Goal: Contribute content

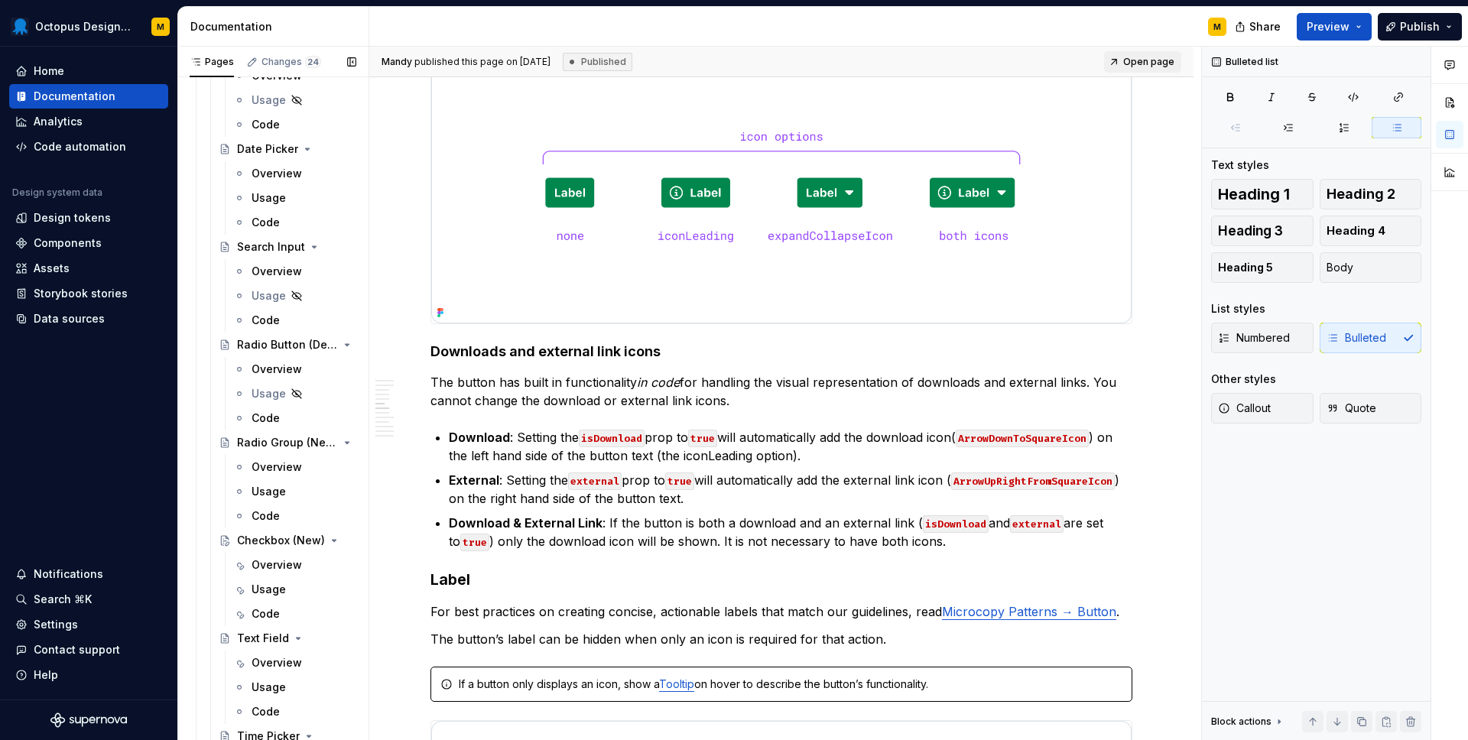
scroll to position [1526, 0]
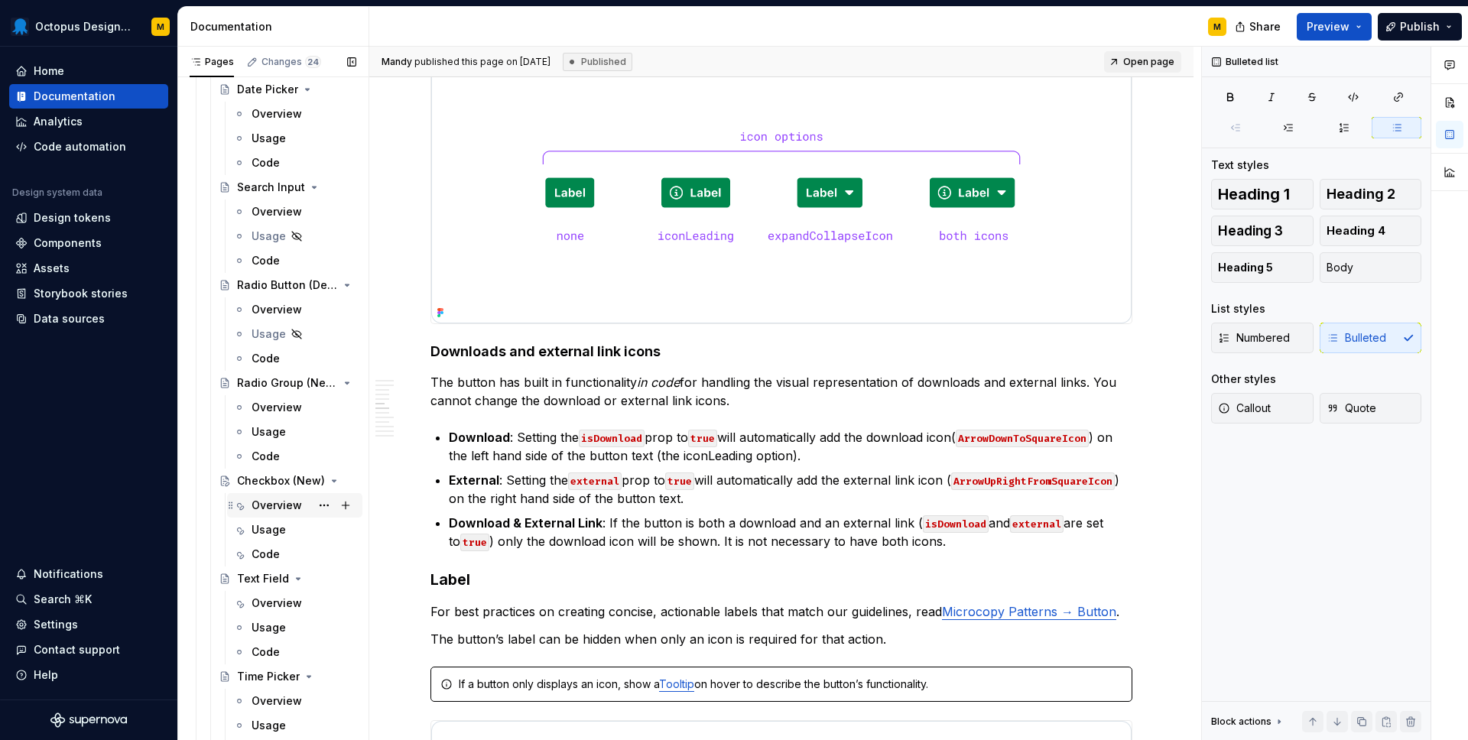
click at [267, 502] on div "Overview" at bounding box center [277, 505] width 50 height 15
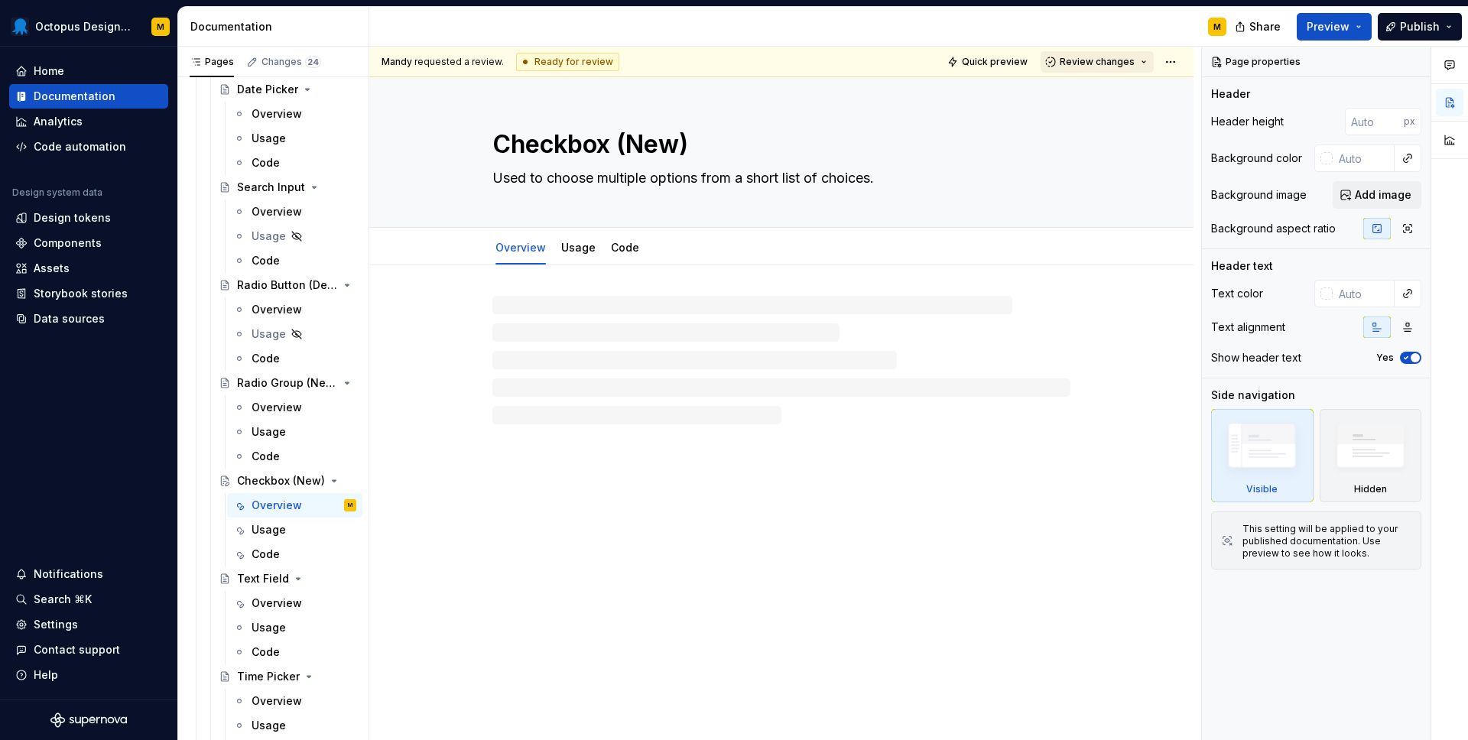
click at [1094, 65] on span "Review changes" at bounding box center [1097, 62] width 75 height 12
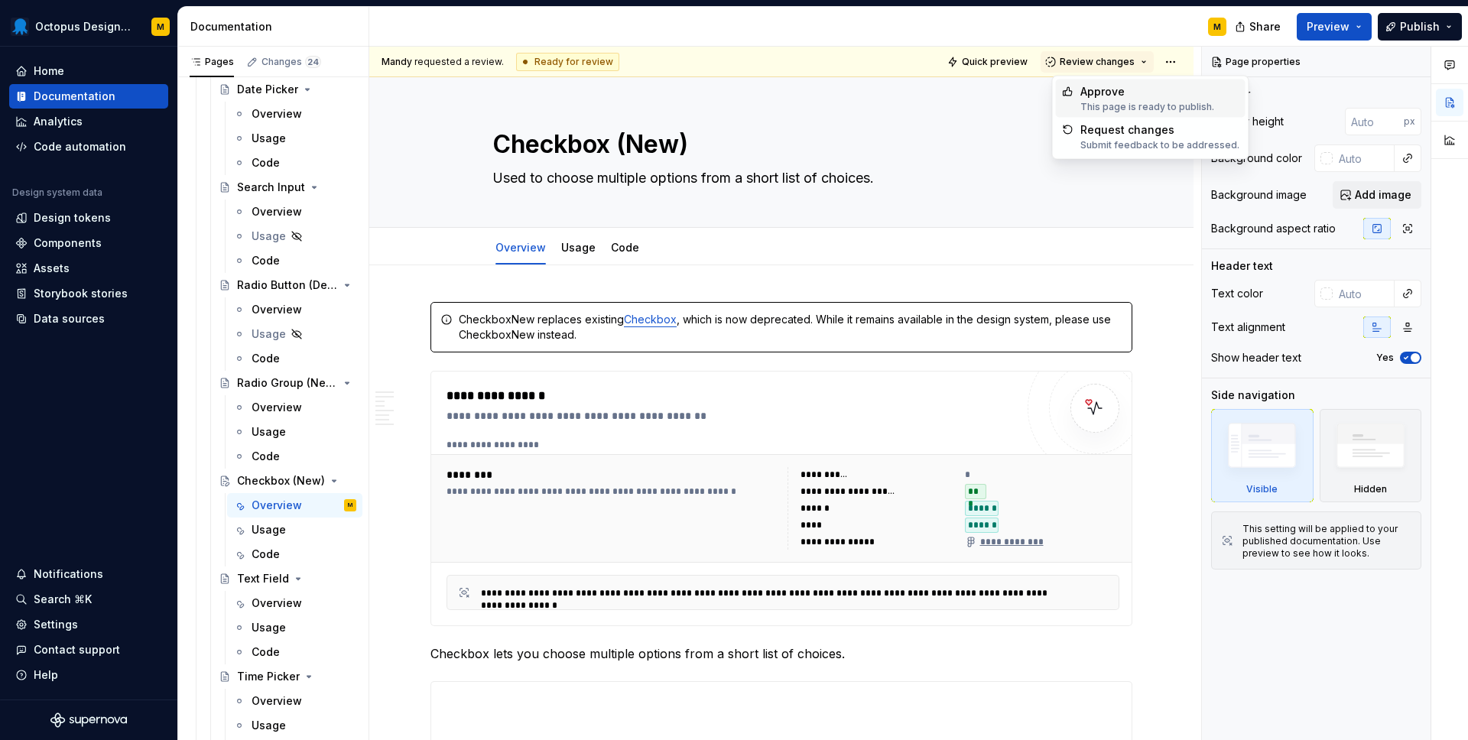
click at [1096, 96] on div "Approve" at bounding box center [1147, 91] width 134 height 15
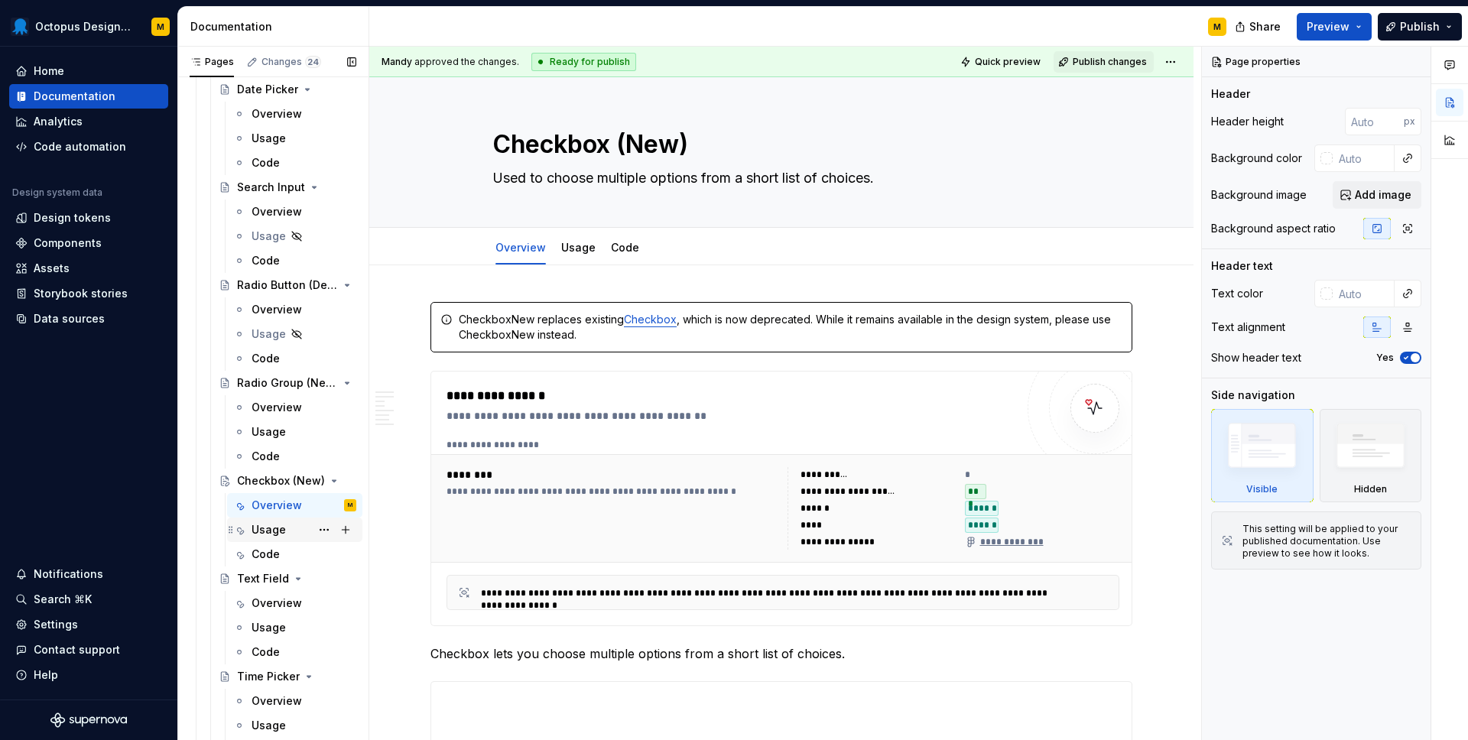
click at [268, 531] on div "Usage" at bounding box center [269, 529] width 34 height 15
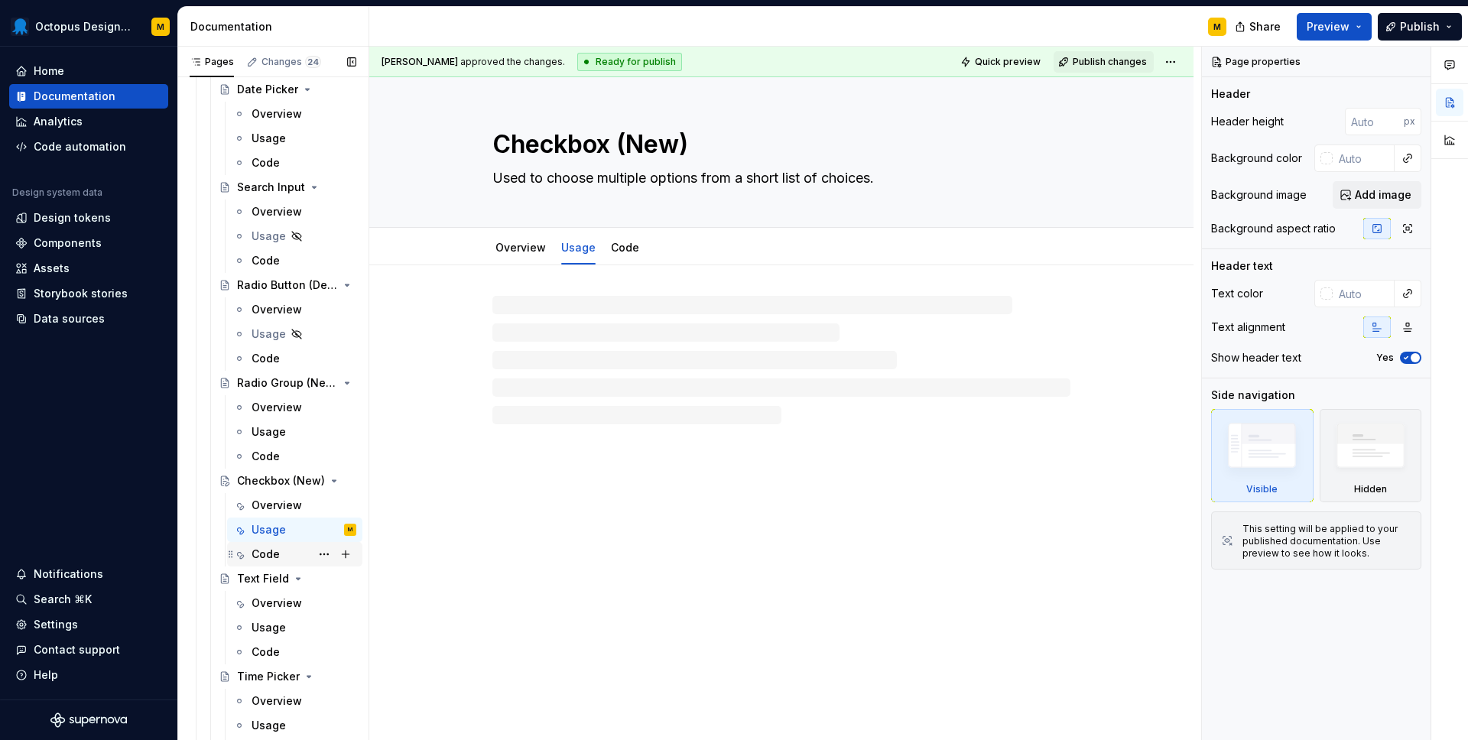
click at [272, 557] on div "Code" at bounding box center [266, 554] width 28 height 15
click at [1126, 58] on span "Publish changes" at bounding box center [1110, 62] width 74 height 12
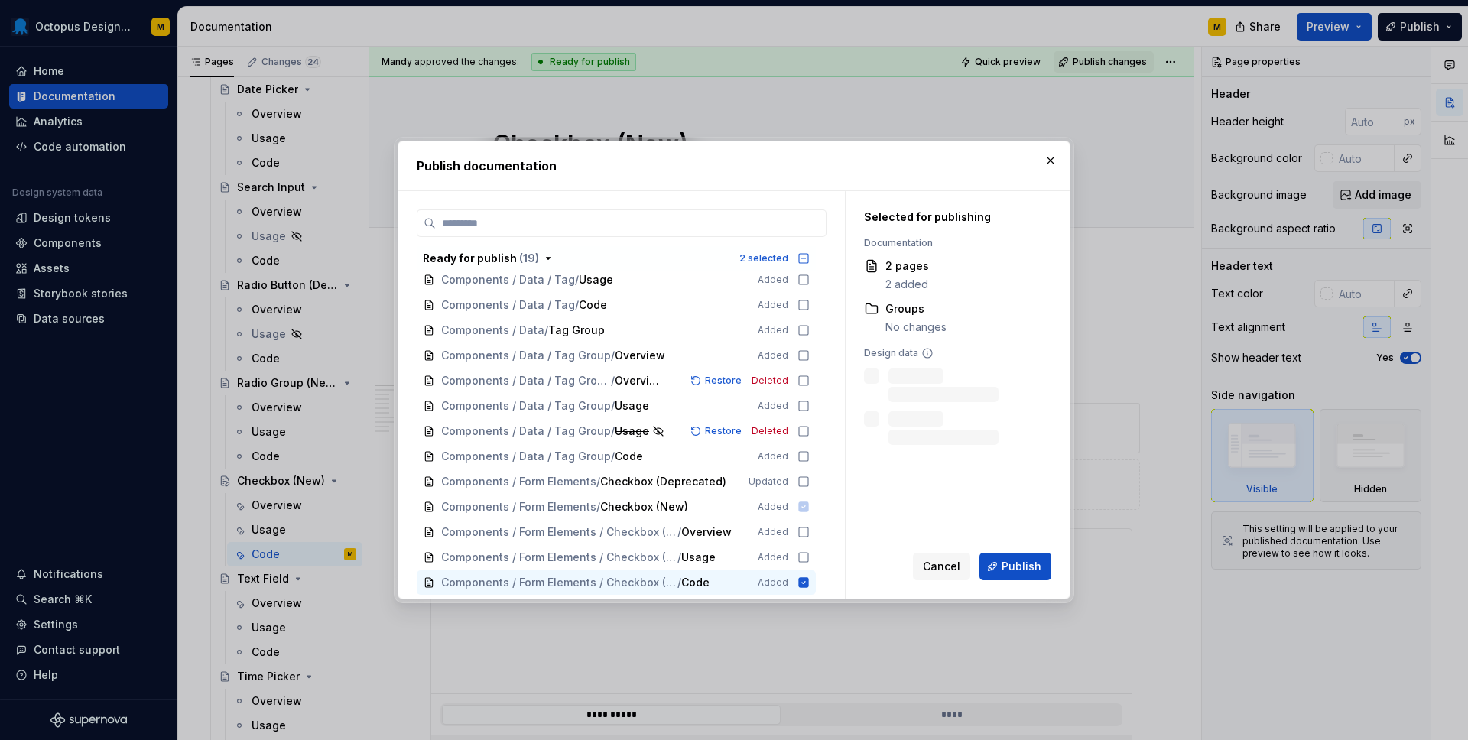
scroll to position [141, 0]
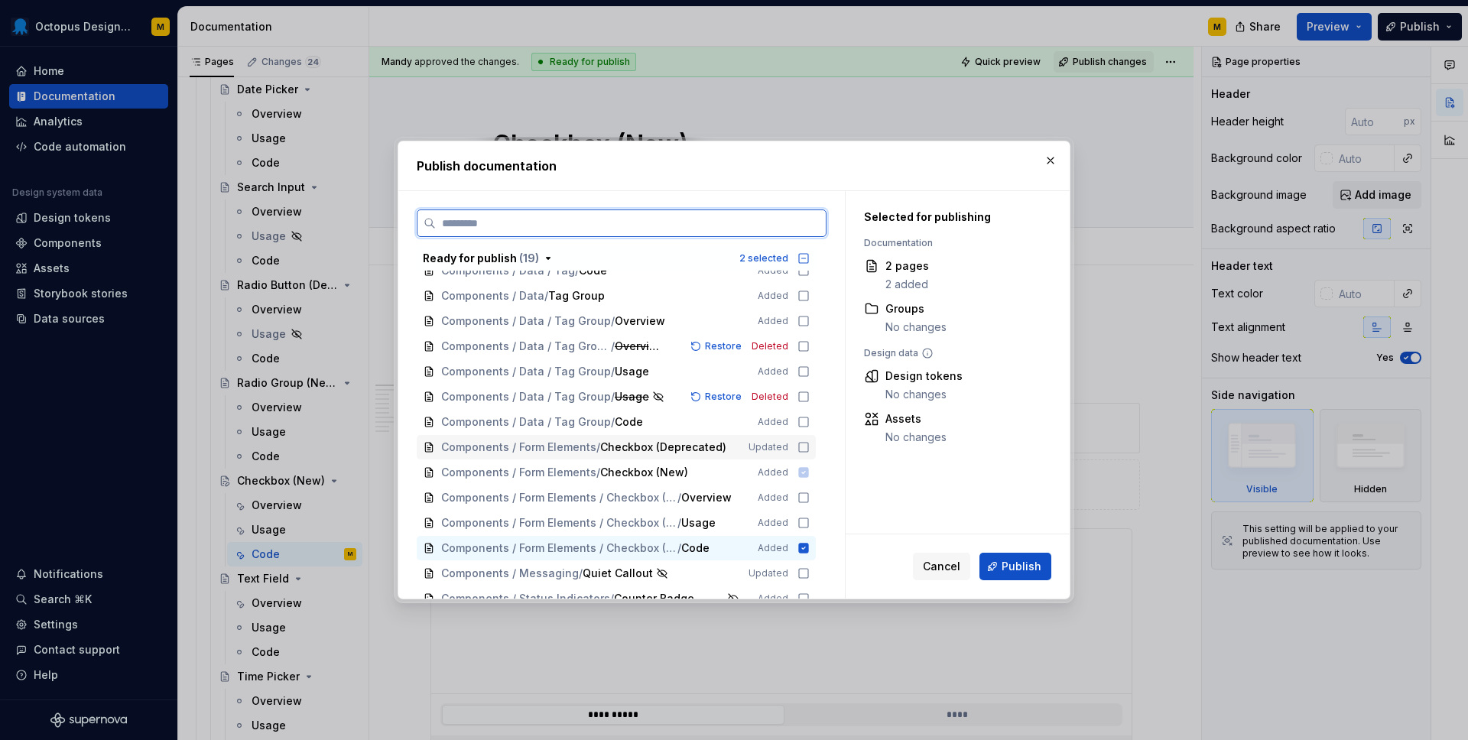
click at [810, 447] on icon at bounding box center [804, 447] width 12 height 12
click at [810, 496] on icon at bounding box center [804, 498] width 12 height 12
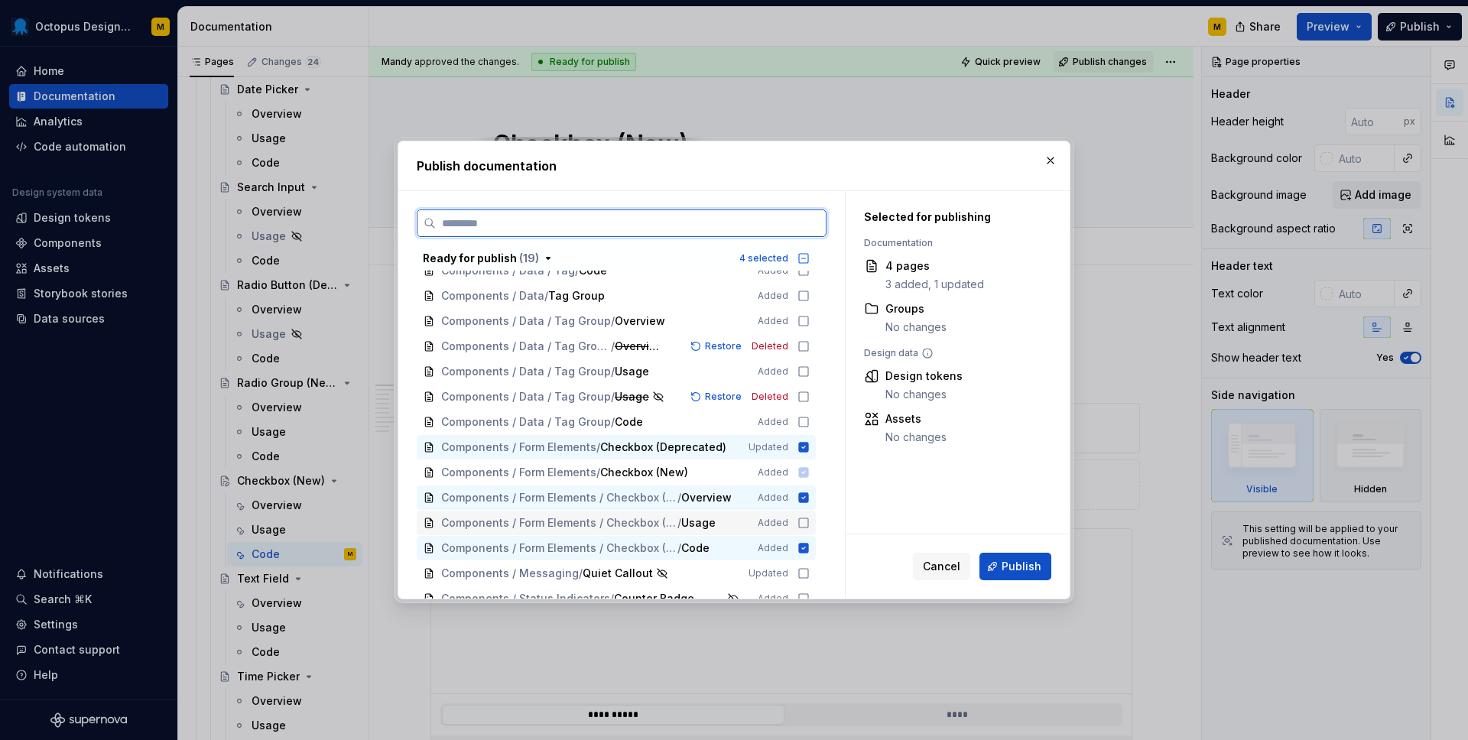
click at [810, 516] on div "Components / Form Elements / Checkbox (New) / Usage Added" at bounding box center [616, 523] width 399 height 24
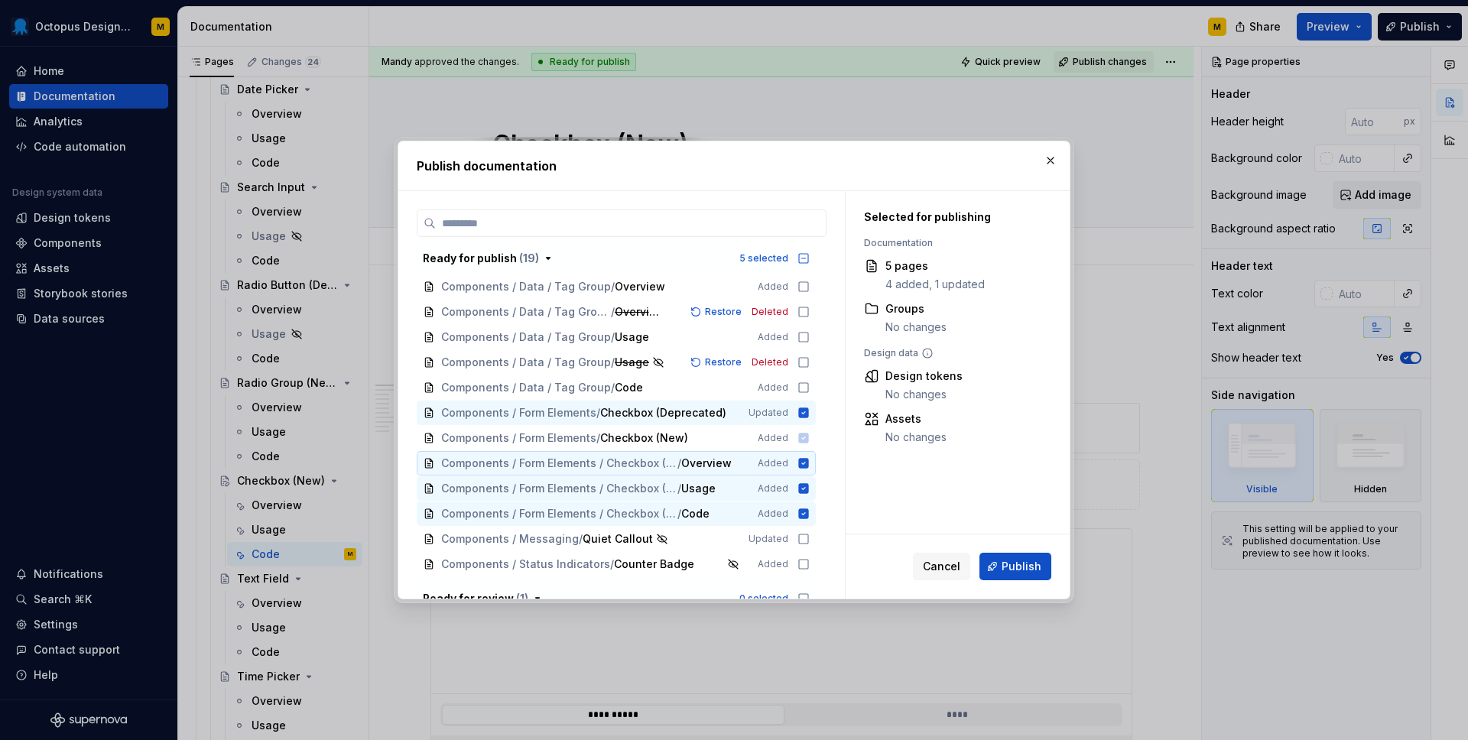
scroll to position [179, 0]
click at [1012, 569] on span "Publish" at bounding box center [1022, 566] width 40 height 15
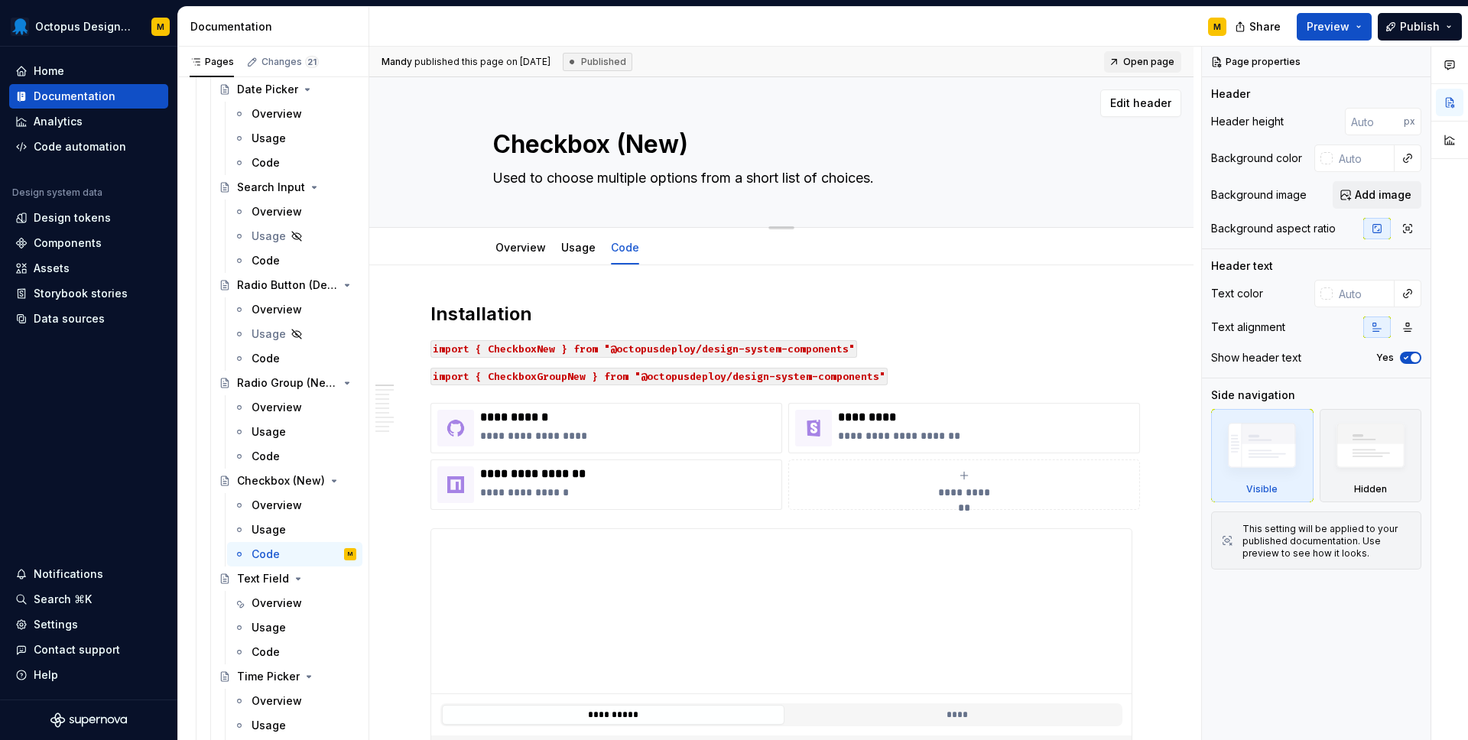
click at [811, 182] on textarea "Used to choose multiple options from a short list of choices." at bounding box center [778, 178] width 578 height 24
type textarea "*"
